Goal: Find specific page/section

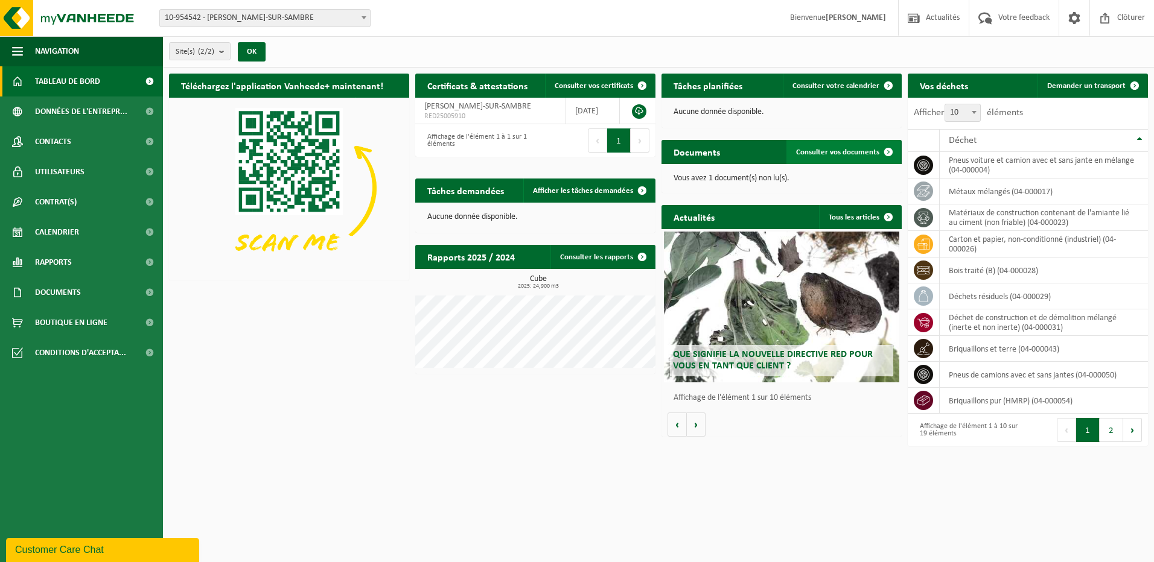
click at [859, 151] on span "Consulter vos documents" at bounding box center [837, 152] width 83 height 8
click at [845, 86] on span "Consulter votre calendrier" at bounding box center [835, 86] width 87 height 8
